Goal: Information Seeking & Learning: Check status

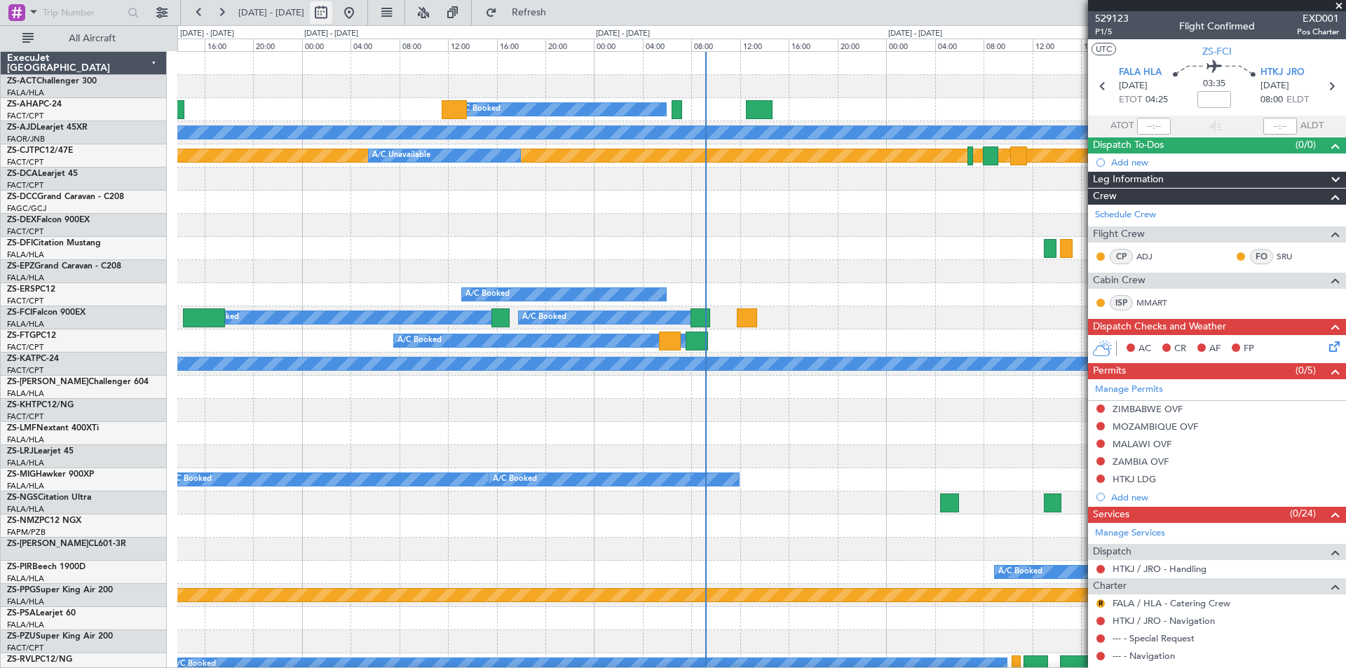
click at [332, 15] on button at bounding box center [321, 12] width 22 height 22
select select "8"
select select "2025"
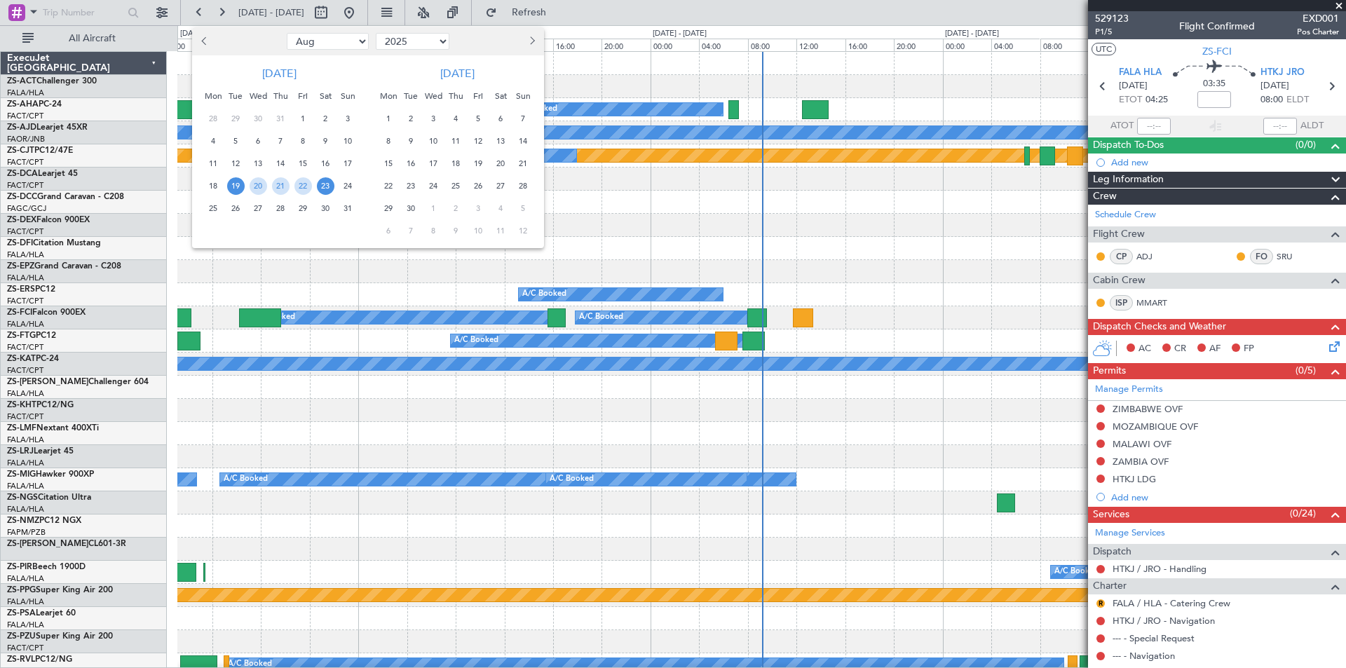
click at [477, 164] on span "19" at bounding box center [479, 164] width 18 height 18
click at [414, 208] on span "30" at bounding box center [411, 209] width 18 height 18
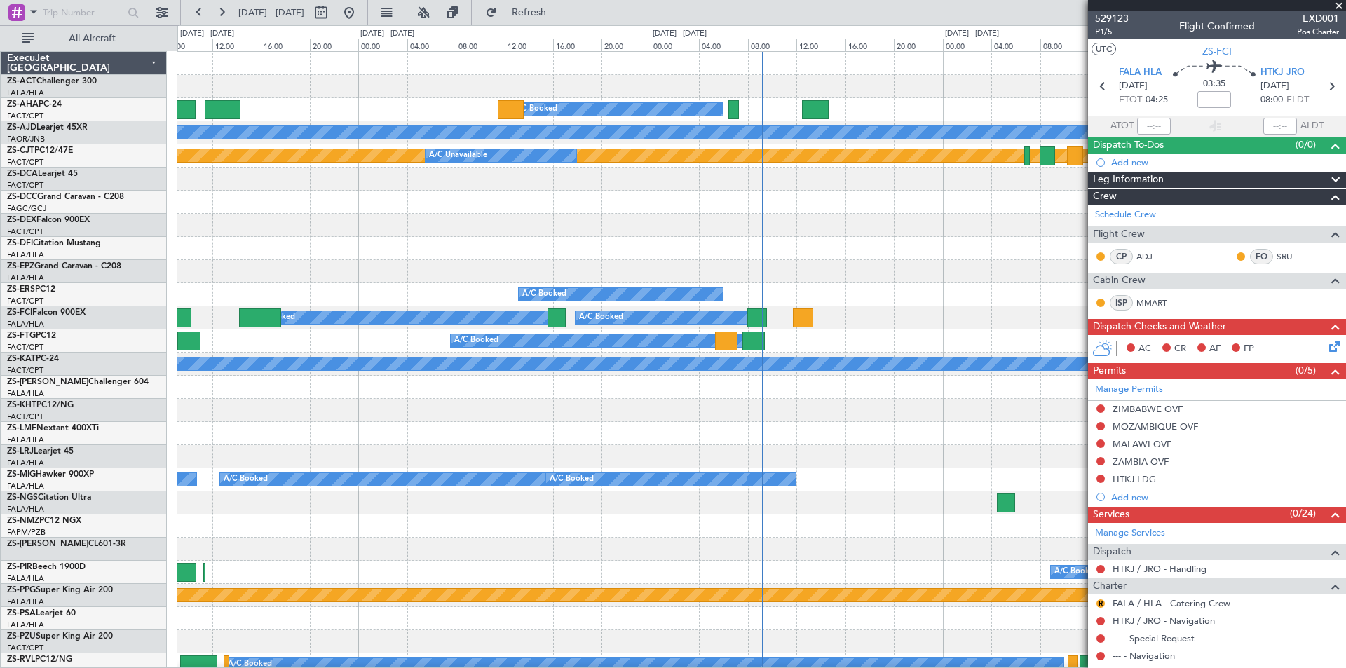
select select "9"
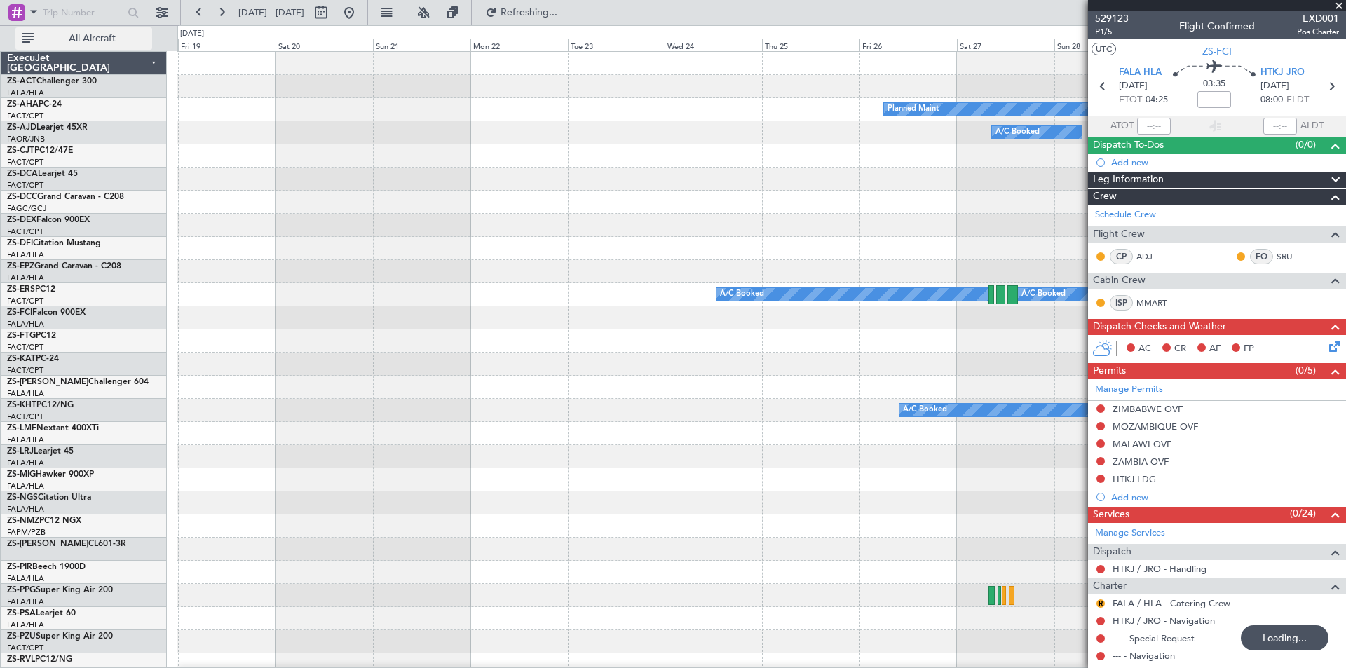
click at [87, 41] on span "All Aircraft" at bounding box center [91, 39] width 111 height 10
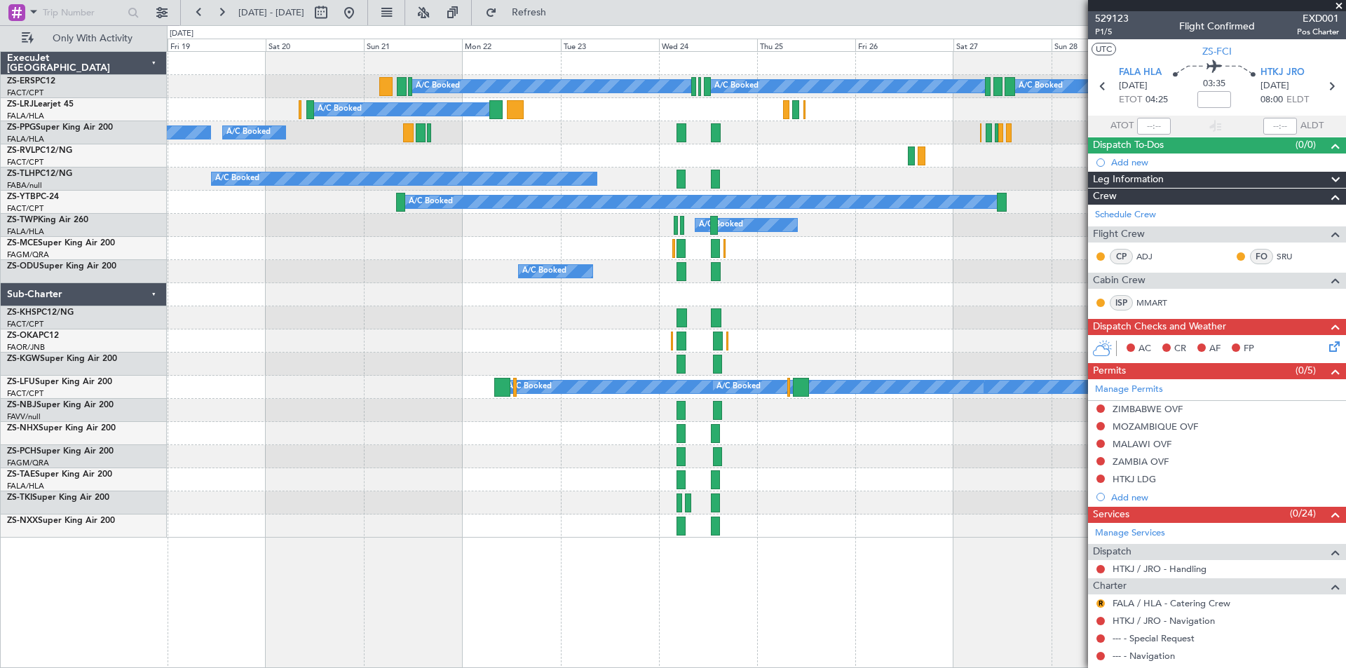
click at [1337, 3] on span at bounding box center [1339, 6] width 14 height 13
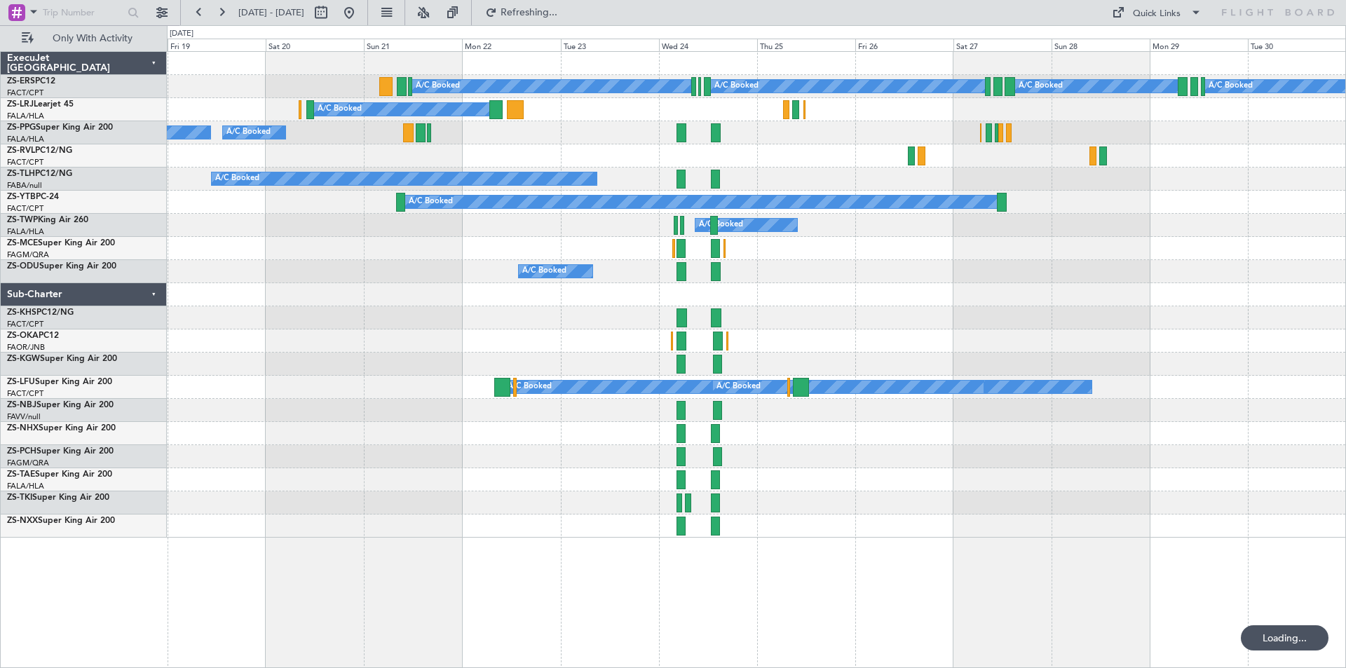
click at [360, 13] on button at bounding box center [349, 12] width 22 height 22
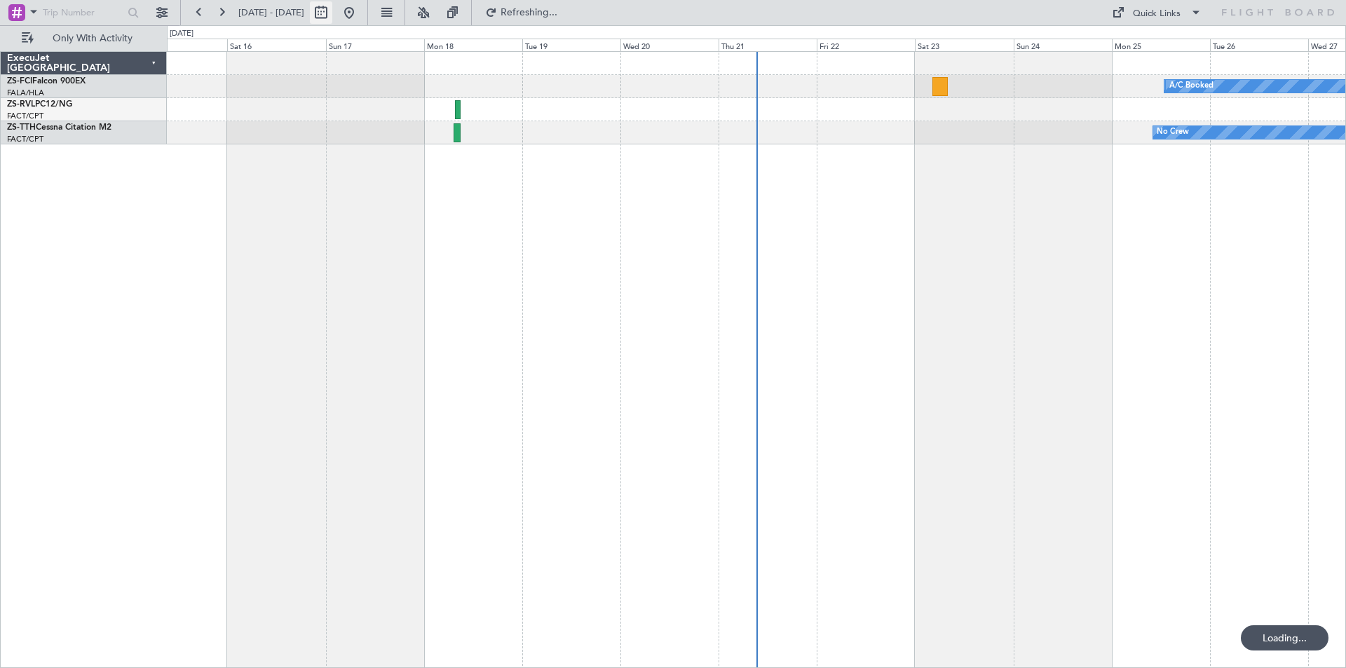
click at [332, 15] on button at bounding box center [321, 12] width 22 height 22
select select "8"
select select "2025"
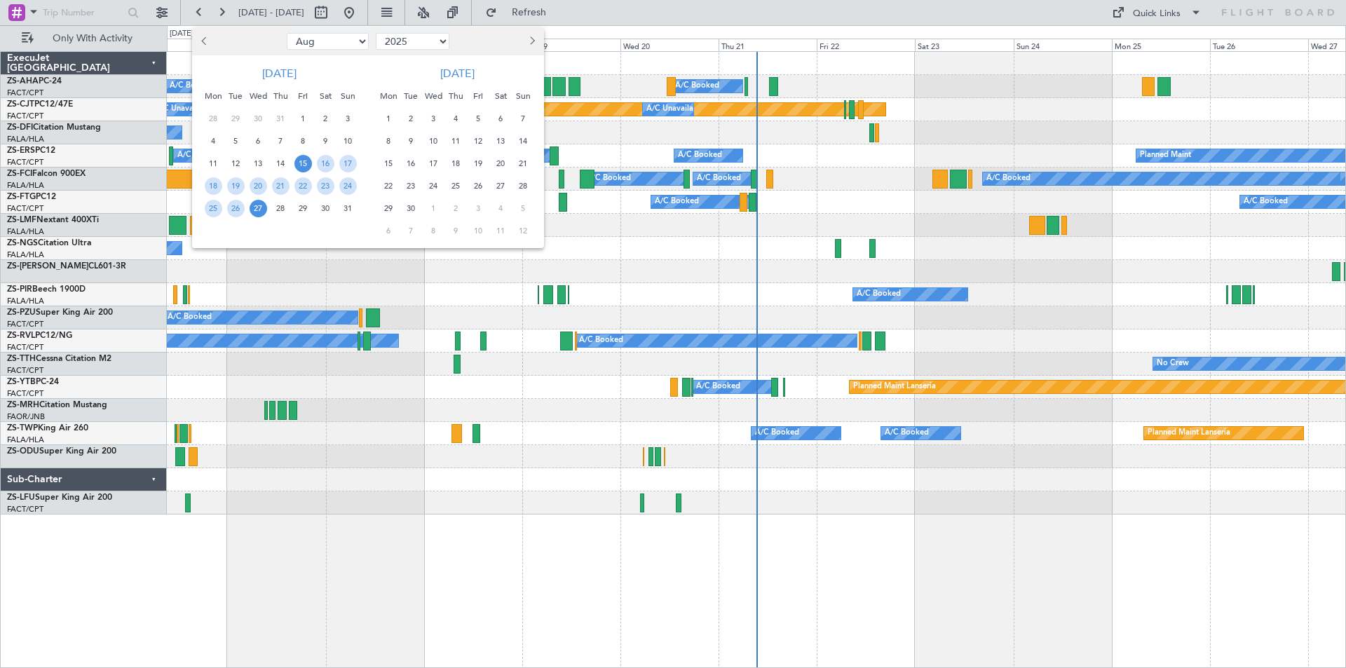
click at [324, 207] on span "30" at bounding box center [326, 209] width 18 height 18
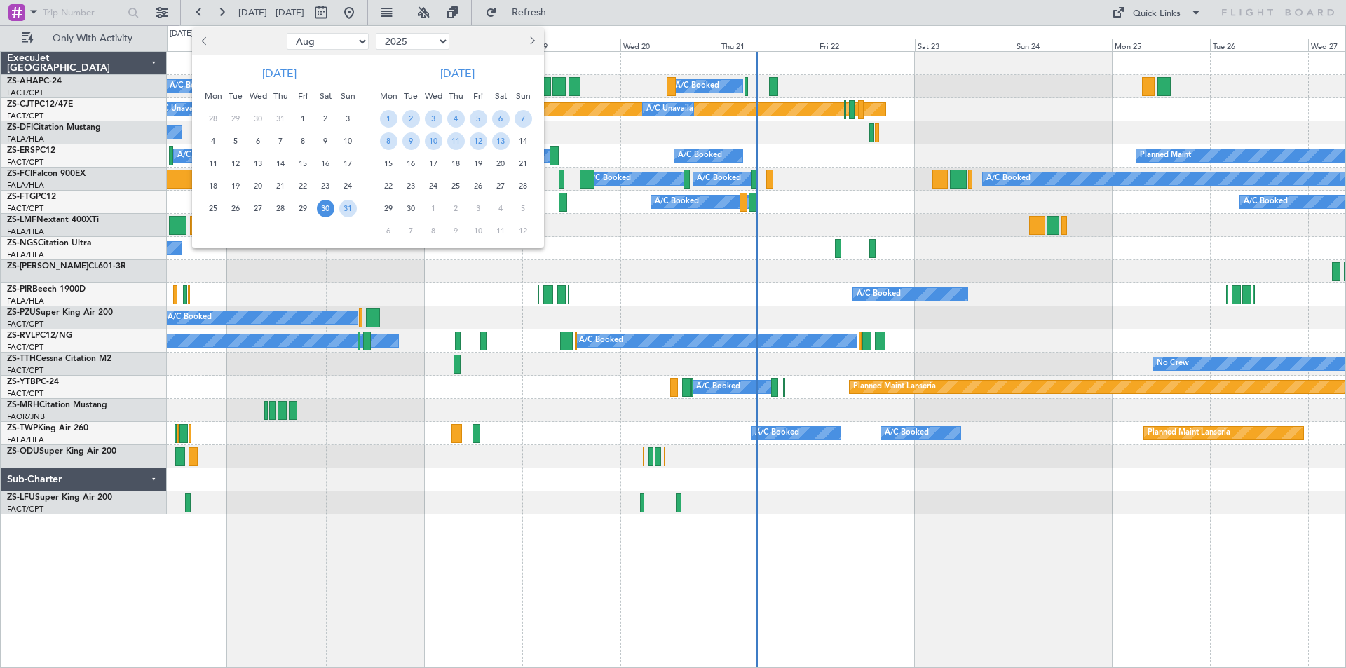
drag, startPoint x: 324, startPoint y: 207, endPoint x: 295, endPoint y: 385, distance: 179.7
click at [325, 207] on span "30" at bounding box center [326, 209] width 18 height 18
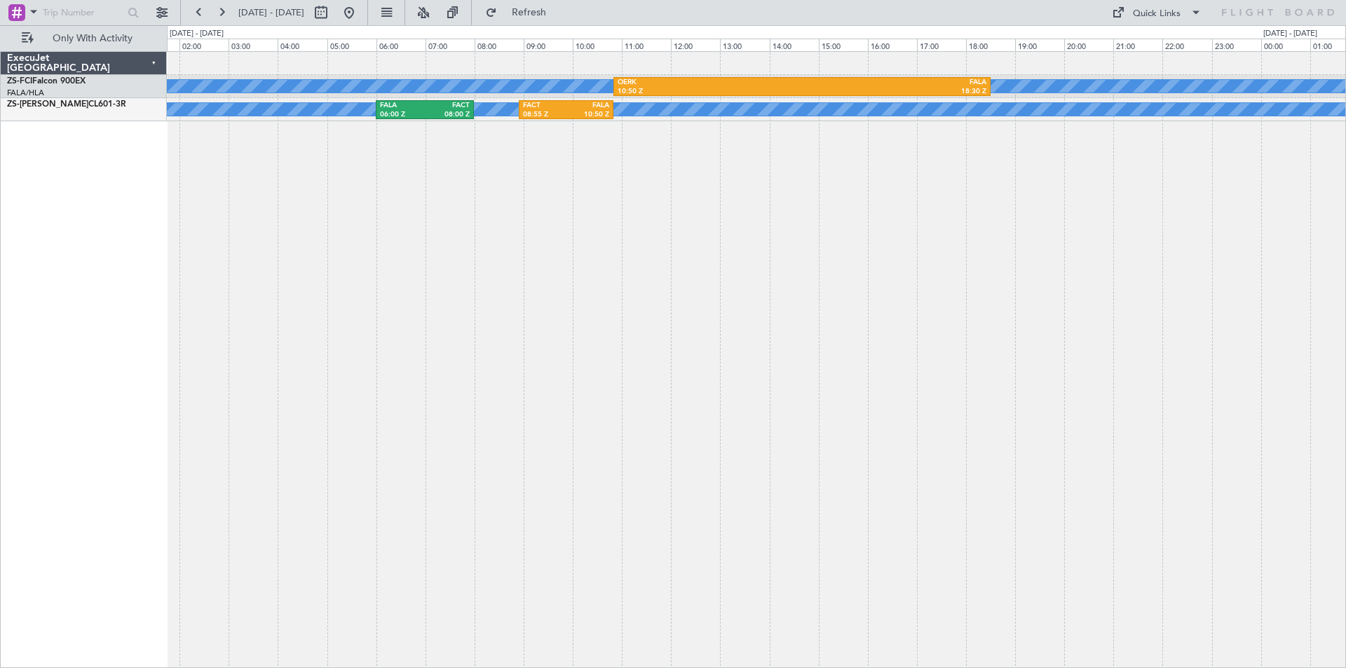
click at [995, 225] on div "A/C Booked A/C Booked OERK 10:50 Z FALA 18:30 Z HKJK 19:50 Z OERK 23:45 Z A/C B…" at bounding box center [756, 359] width 1179 height 617
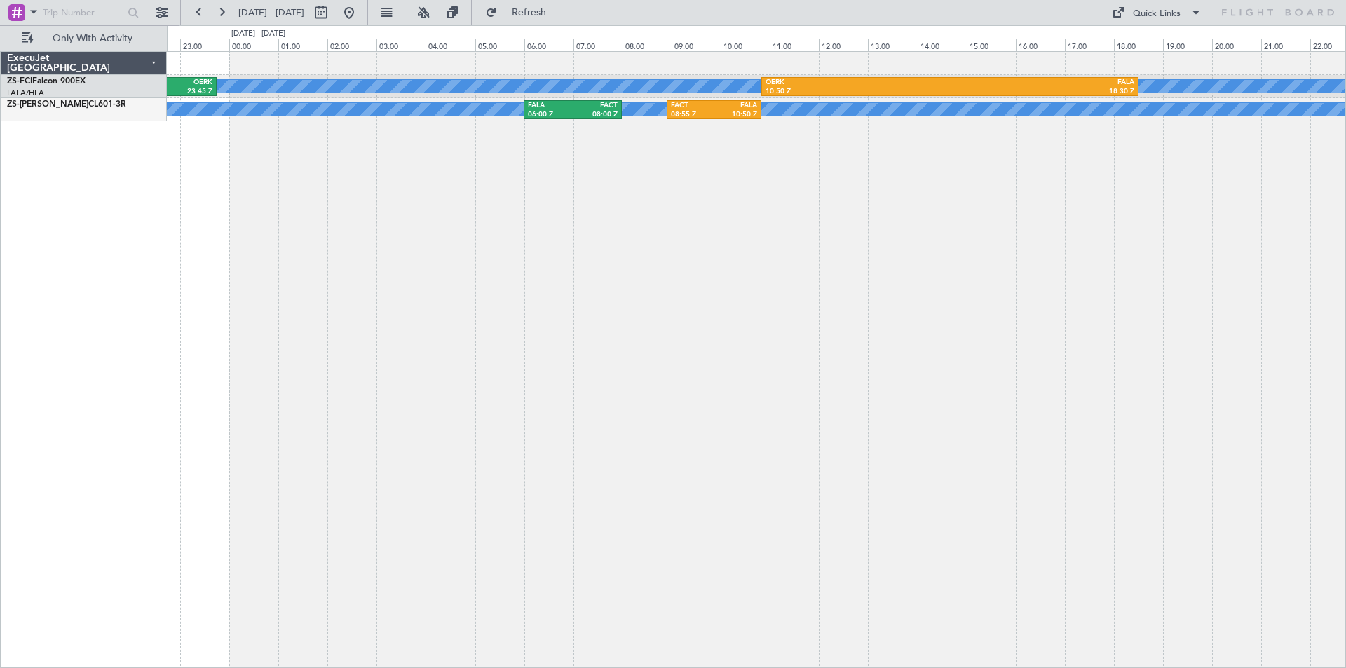
click at [702, 215] on div "A/C Booked A/C Booked OERK 10:50 Z FALA 18:30 Z HKJK 19:50 Z OERK 23:45 Z FACT …" at bounding box center [756, 359] width 1179 height 617
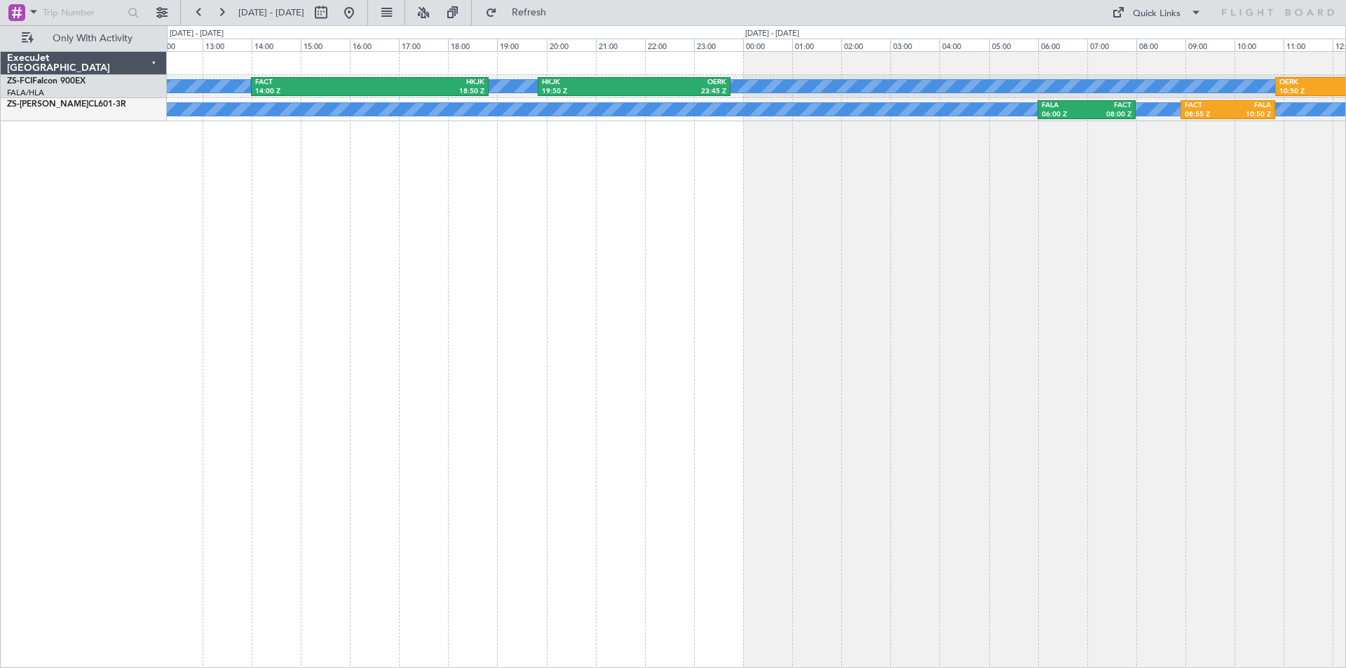
click at [996, 342] on div "A/C Booked A/C Booked OERK 10:50 Z FALA 18:30 Z HKJK 19:50 Z OERK 23:45 Z FACT …" at bounding box center [756, 359] width 1179 height 617
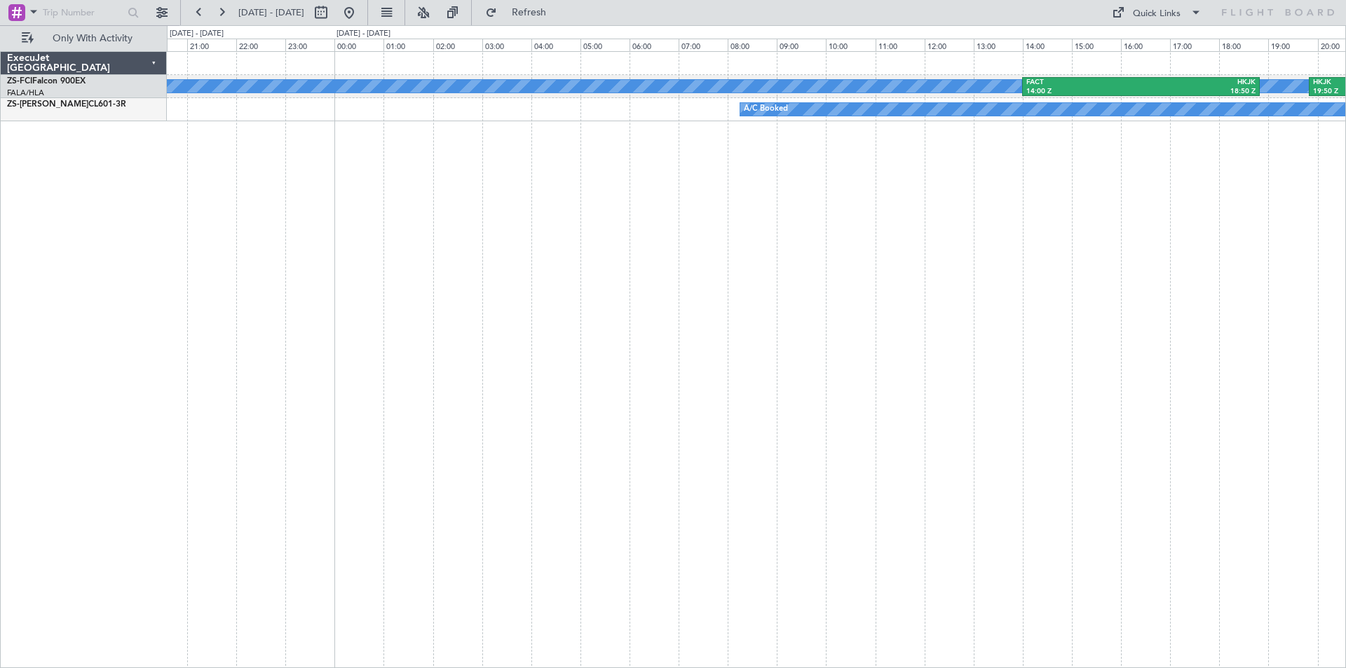
click at [1058, 385] on div "A/C Booked A/C Booked HKJK 19:50 Z OERK 23:45 Z FACT 14:00 Z HKJK 18:50 Z A/C B…" at bounding box center [756, 359] width 1179 height 617
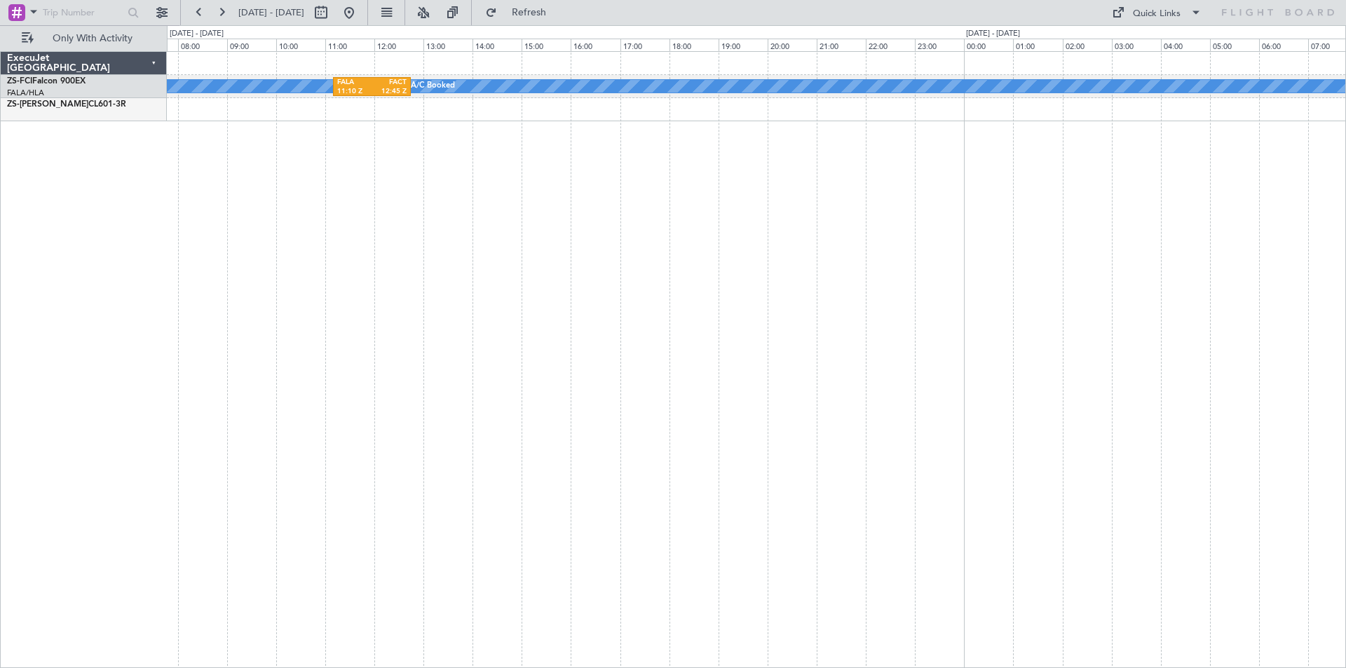
click at [1006, 339] on div "A/C Booked A/C Booked A/C Booked FALA 11:10 Z FACT 12:45 Z A/C Booked" at bounding box center [756, 359] width 1179 height 617
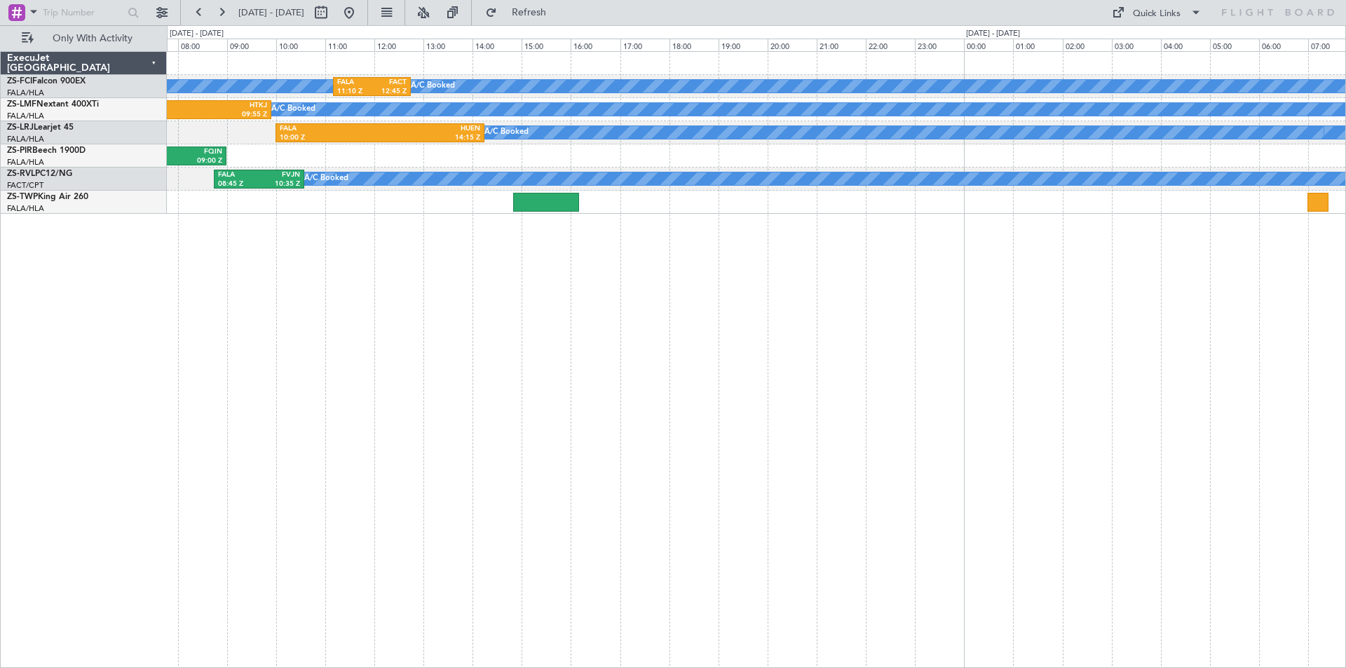
click at [822, 423] on div "A/C Booked A/C Booked A/C Booked FALA 11:10 Z FACT 12:45 Z A/C Booked A/C Booke…" at bounding box center [756, 359] width 1179 height 617
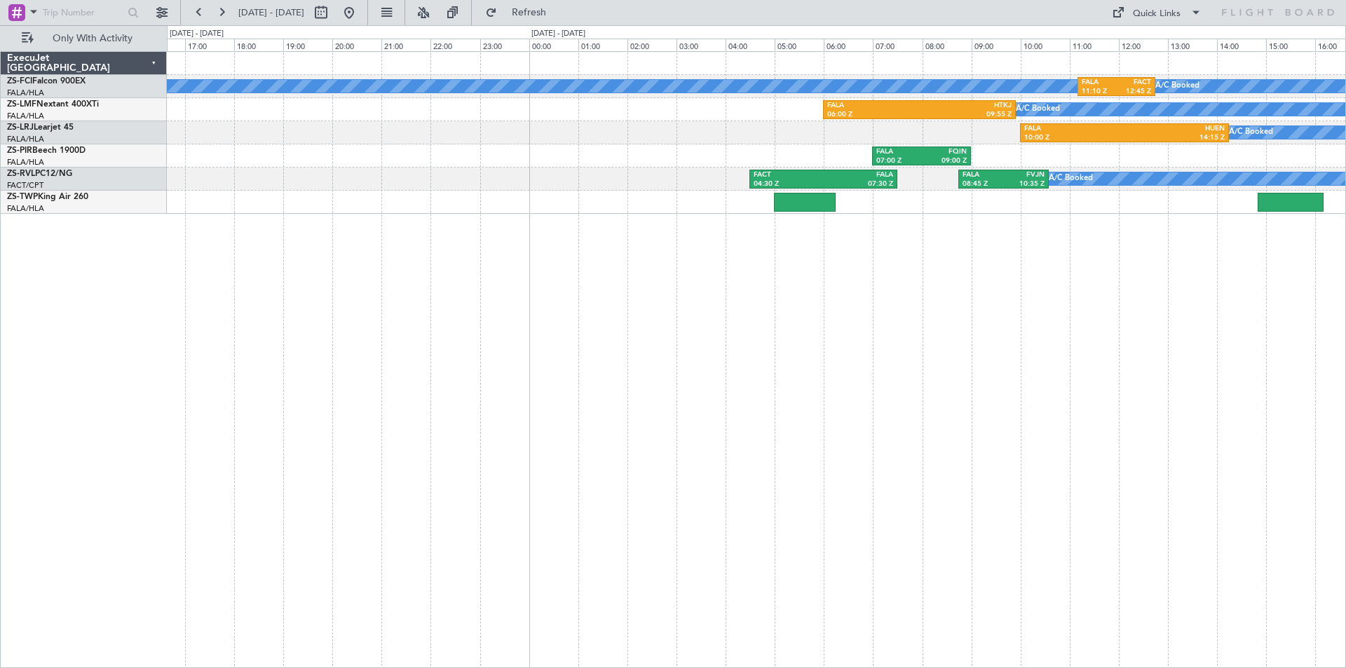
click at [1108, 421] on div "A/C Booked A/C Booked A/C Booked FALA 11:10 Z FACT 12:45 Z FVRG 13:20 Z FALA 15…" at bounding box center [756, 359] width 1179 height 617
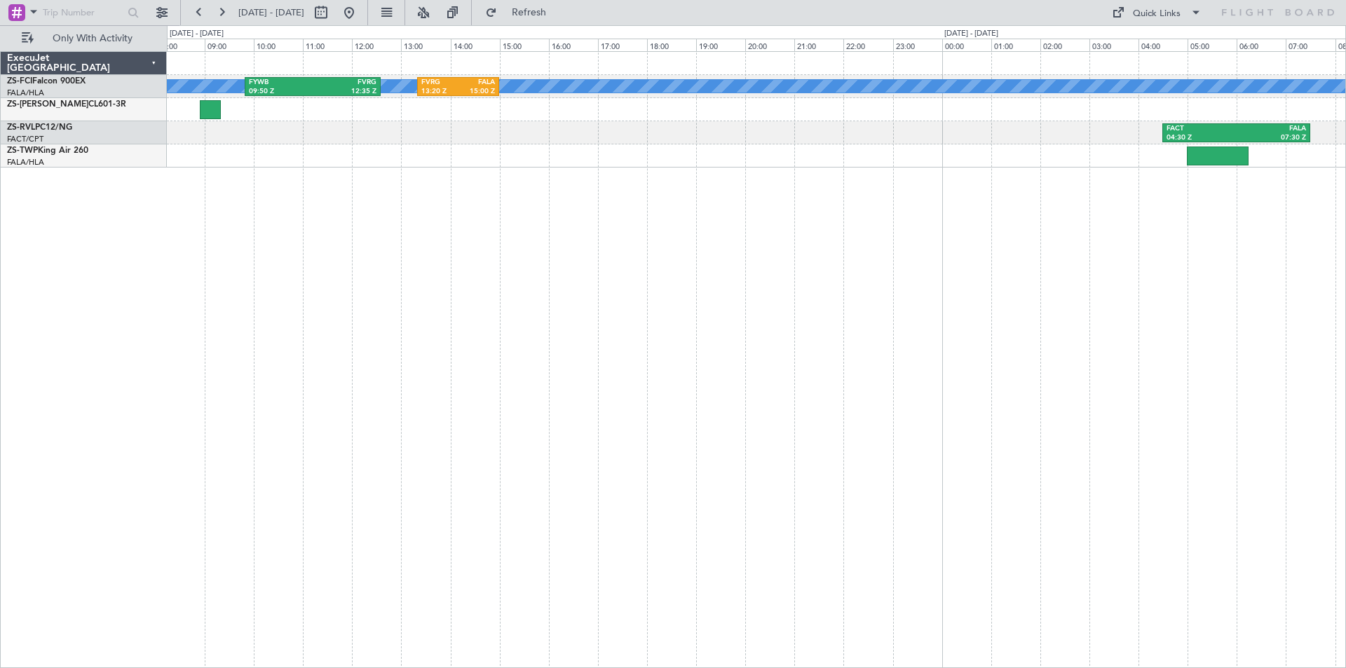
click at [1077, 423] on div "A/C Booked A/C Booked FVRG 13:20 Z FALA 15:00 Z FYWB 09:50 Z FVRG 12:35 Z FALA …" at bounding box center [756, 359] width 1179 height 617
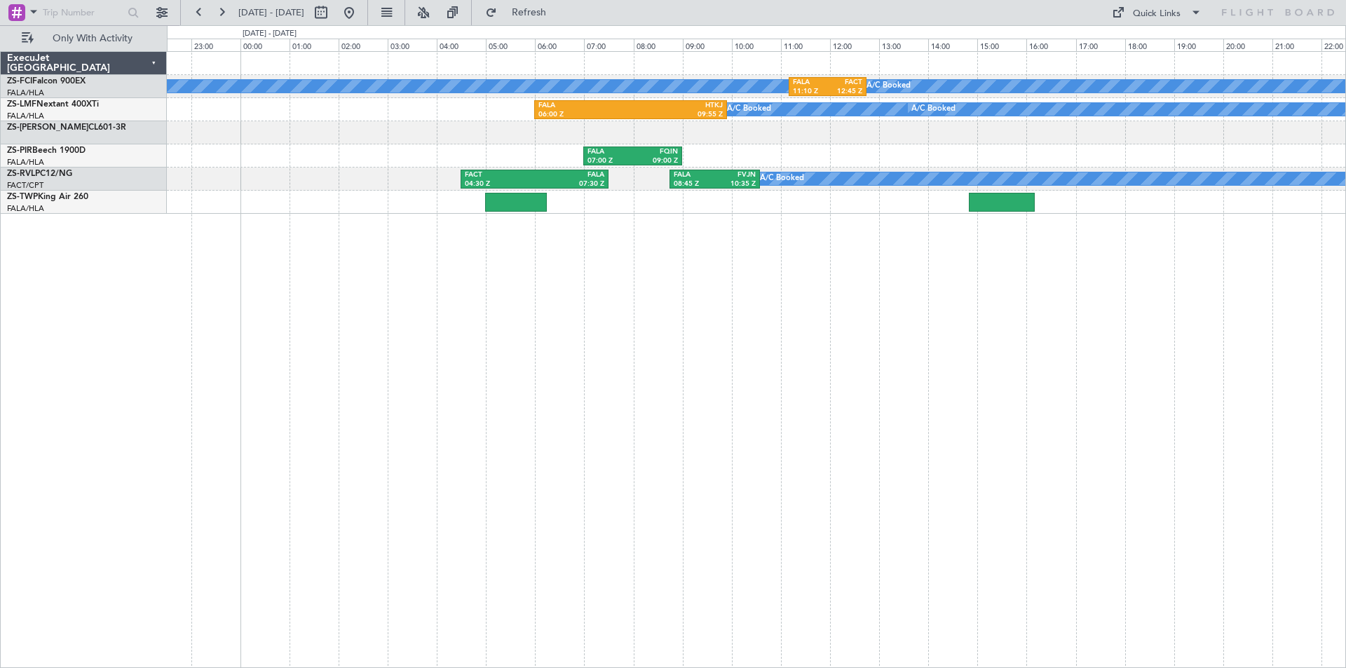
click at [348, 324] on div "A/C Booked A/C Booked FALA 11:10 Z FACT 12:45 Z A/C Booked FALA 06:00 Z HTKJ 09…" at bounding box center [756, 359] width 1179 height 617
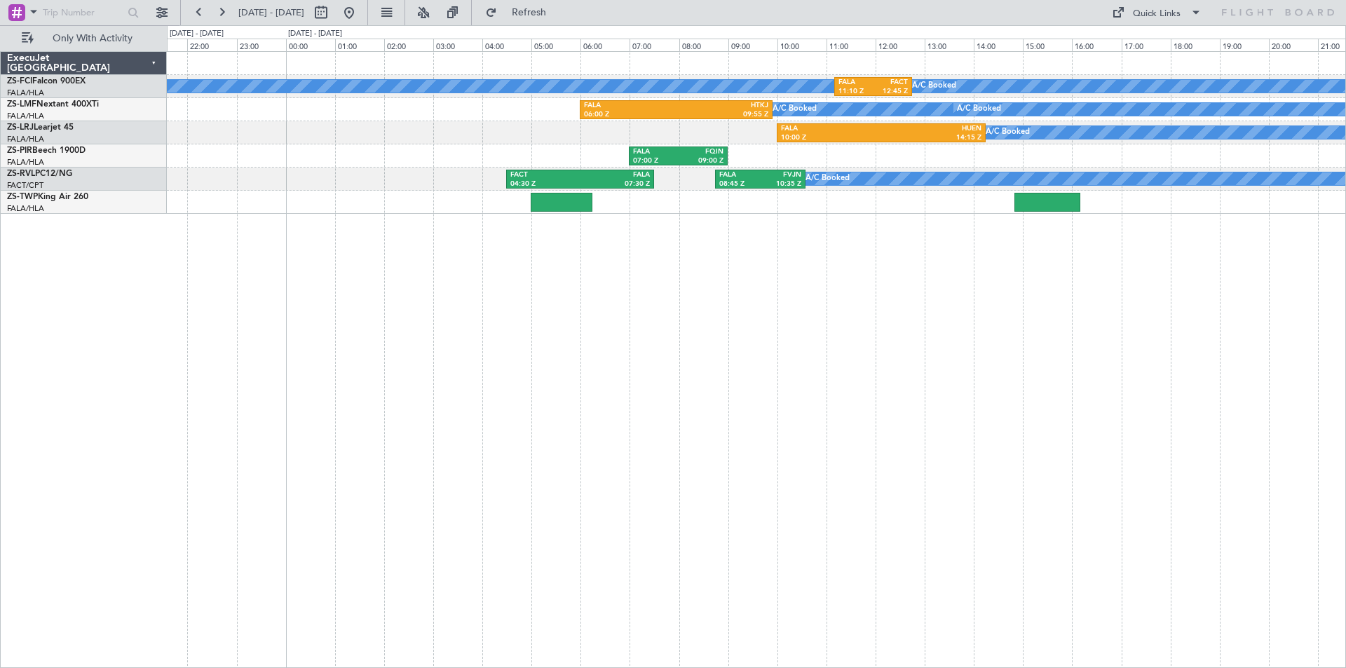
click at [474, 345] on div "A/C Booked A/C Booked FALA 11:10 Z FACT 12:45 Z A/C Booked FALA 06:00 Z HTKJ 09…" at bounding box center [756, 359] width 1179 height 617
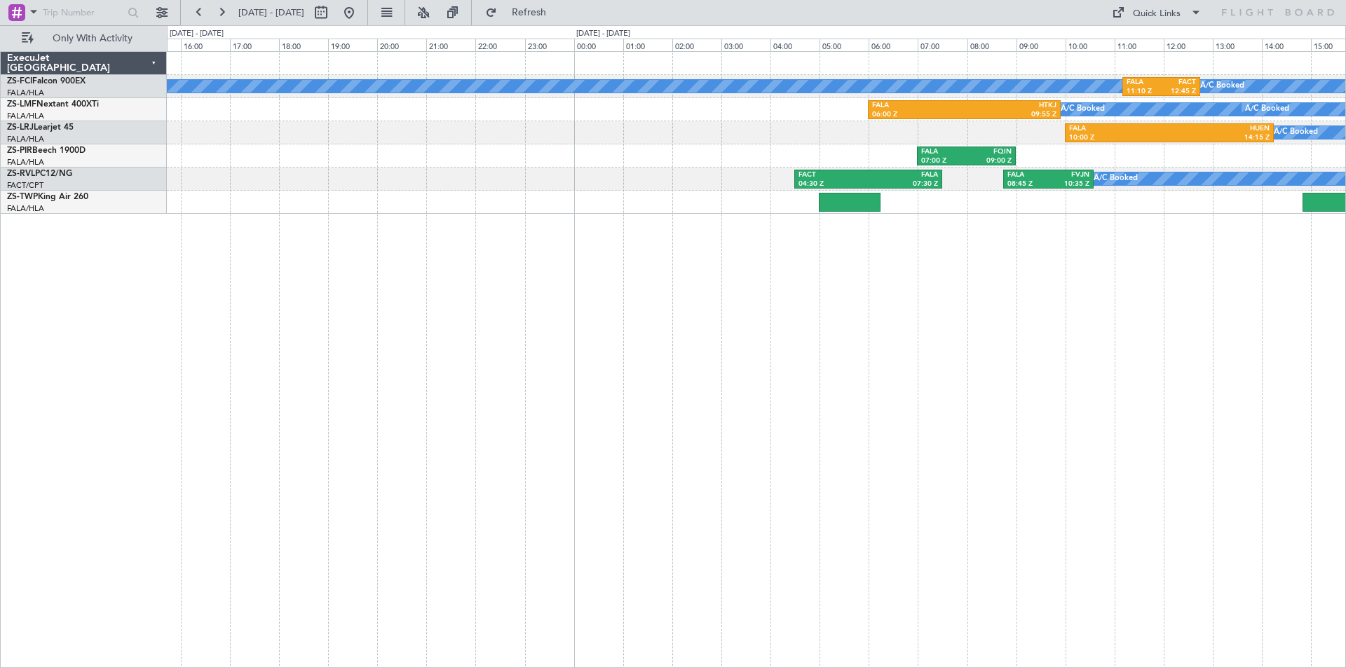
click at [801, 370] on div "A/C Booked A/C Booked FALA 11:10 Z FACT 12:45 Z A/C Booked FYWB 09:50 Z FVRG 12…" at bounding box center [756, 359] width 1179 height 617
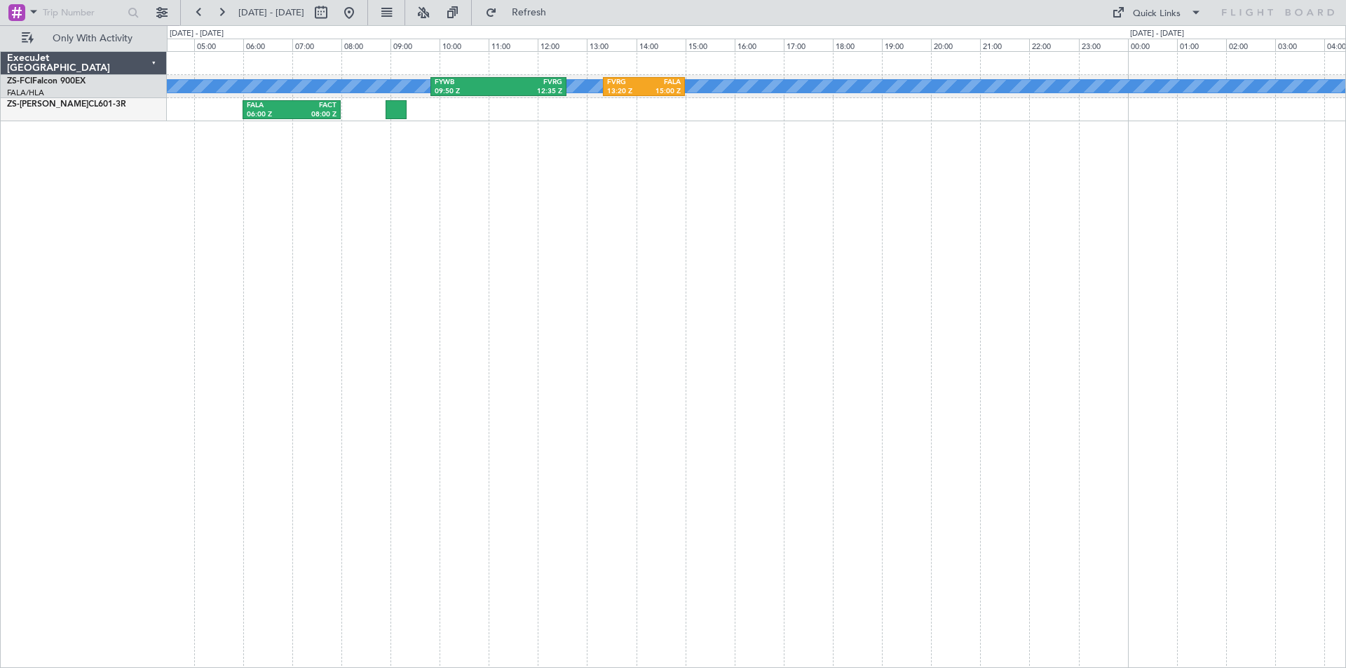
click at [1021, 313] on div "A/C Booked A/C Booked FVRG 13:20 Z FALA 15:00 Z FYWB 09:50 Z FVRG 12:35 Z A/C B…" at bounding box center [756, 359] width 1179 height 617
click at [332, 11] on button at bounding box center [321, 12] width 22 height 22
select select "8"
select select "2025"
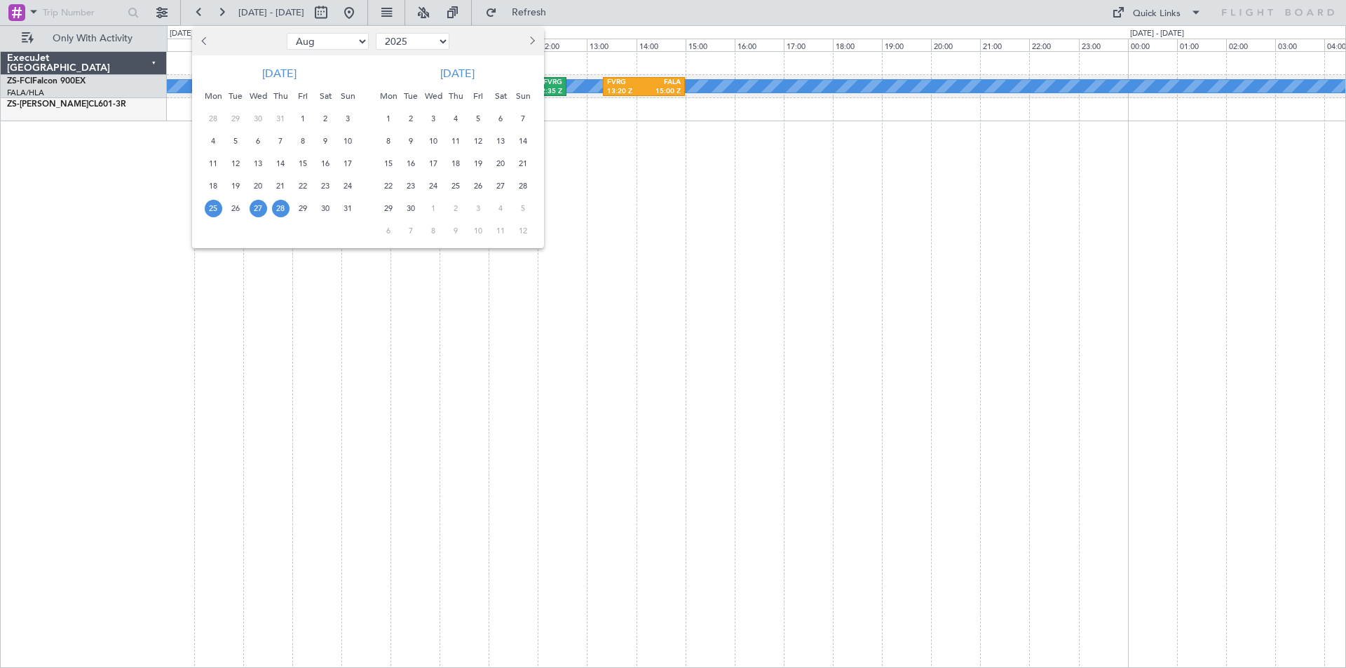
click at [211, 205] on span "25" at bounding box center [214, 209] width 18 height 18
click at [386, 140] on span "8" at bounding box center [389, 141] width 18 height 18
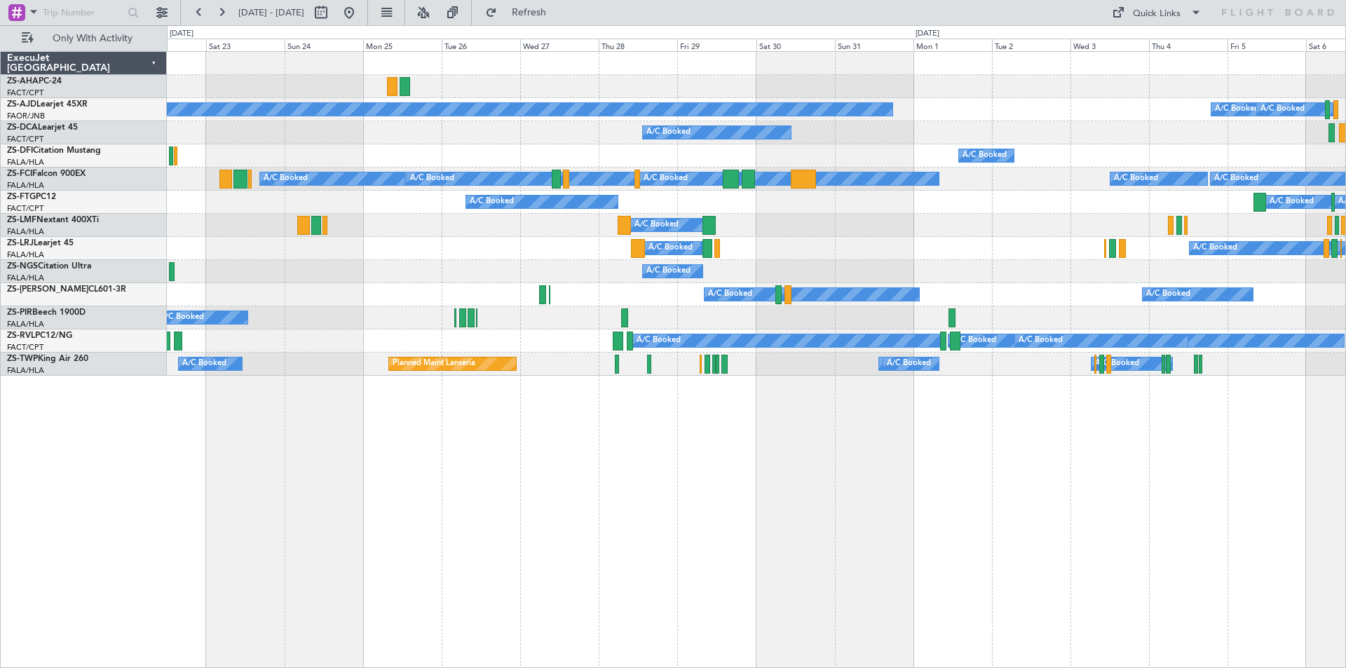
click at [721, 444] on div "A/C Booked A/C Booked Planned Maint A/C Booked A/C Booked A/C Booked A/C Booked…" at bounding box center [756, 359] width 1179 height 617
